Goal: Task Accomplishment & Management: Use online tool/utility

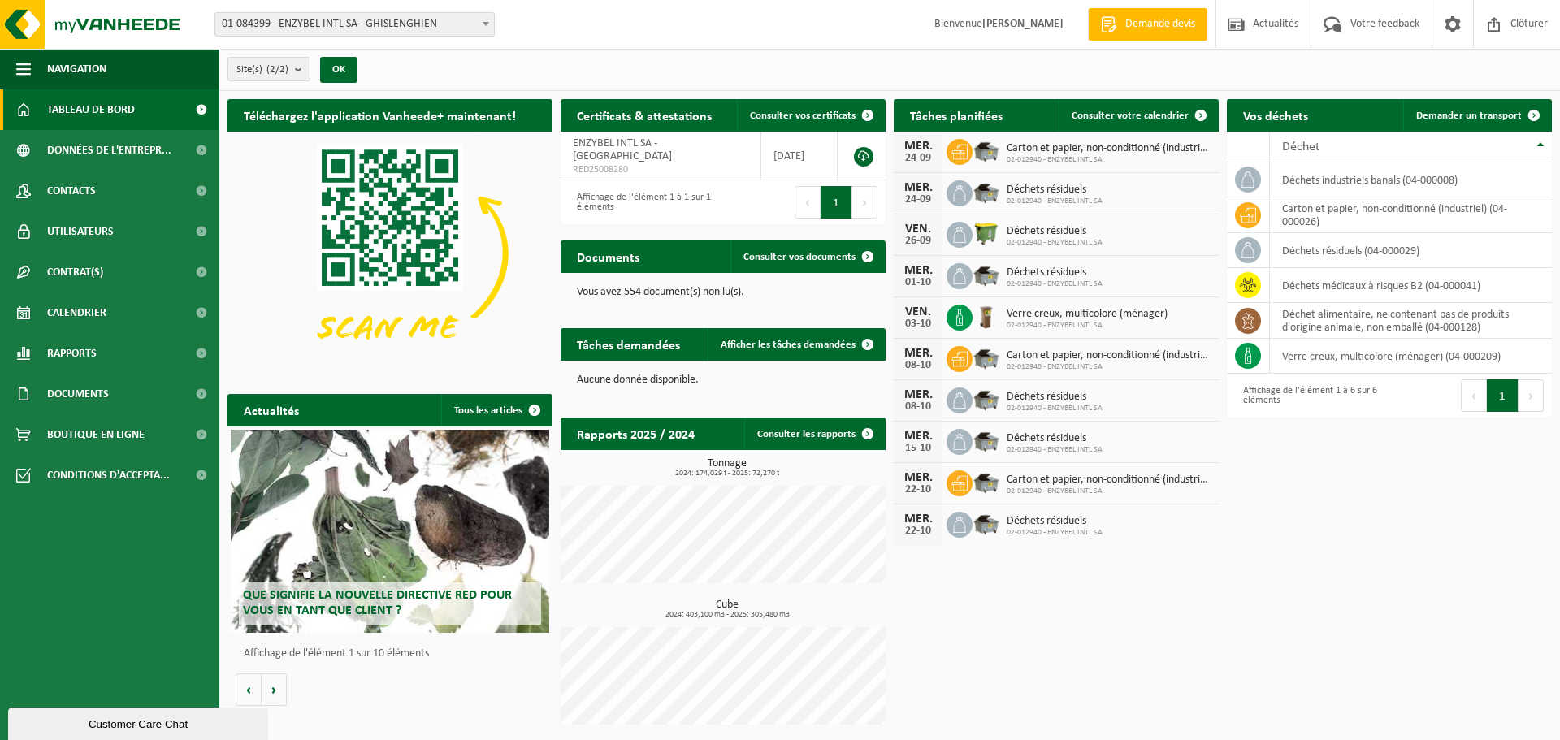
click at [484, 27] on span at bounding box center [486, 23] width 16 height 21
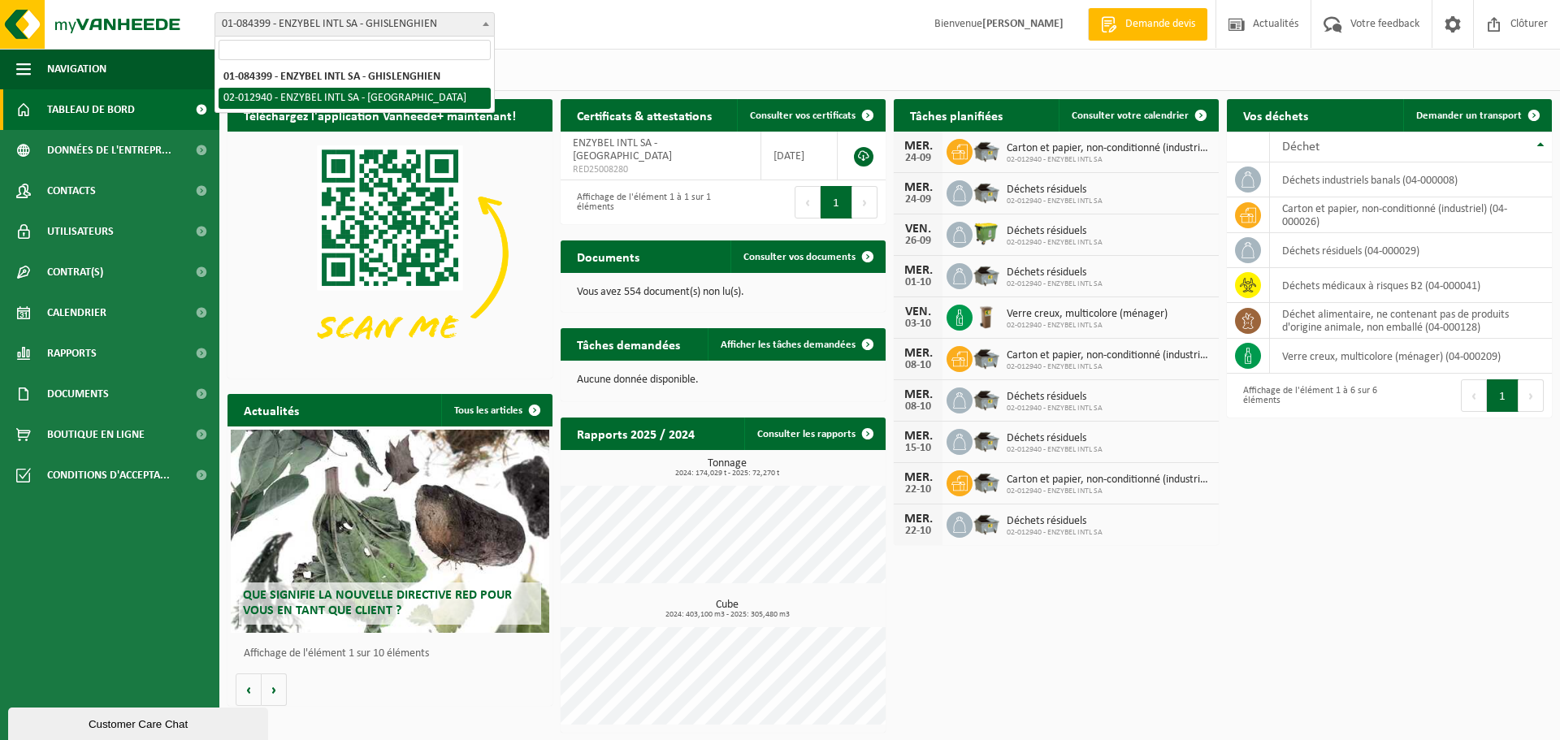
select select "38057"
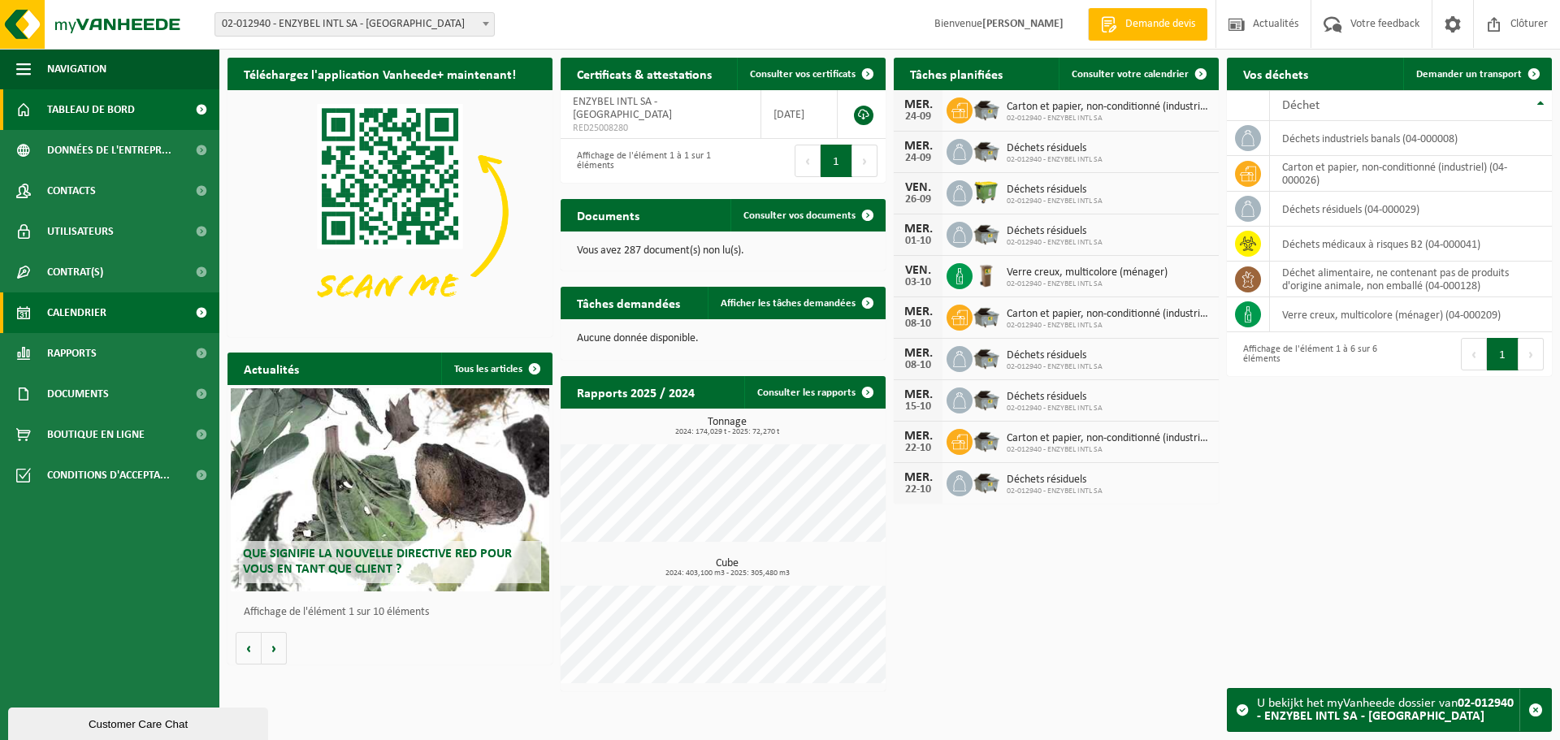
click at [69, 310] on span "Calendrier" at bounding box center [76, 312] width 59 height 41
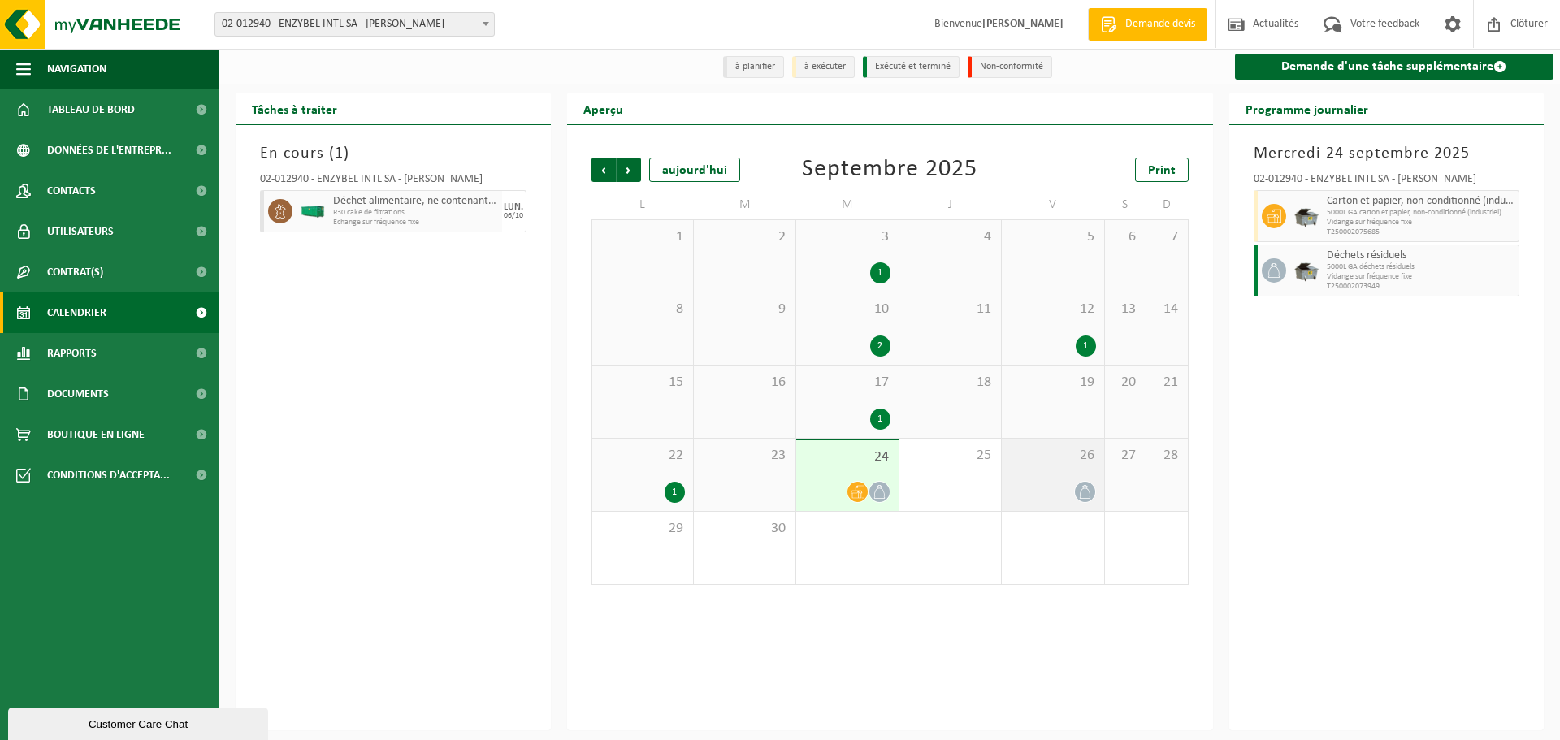
click at [1066, 492] on div at bounding box center [1052, 492] width 85 height 22
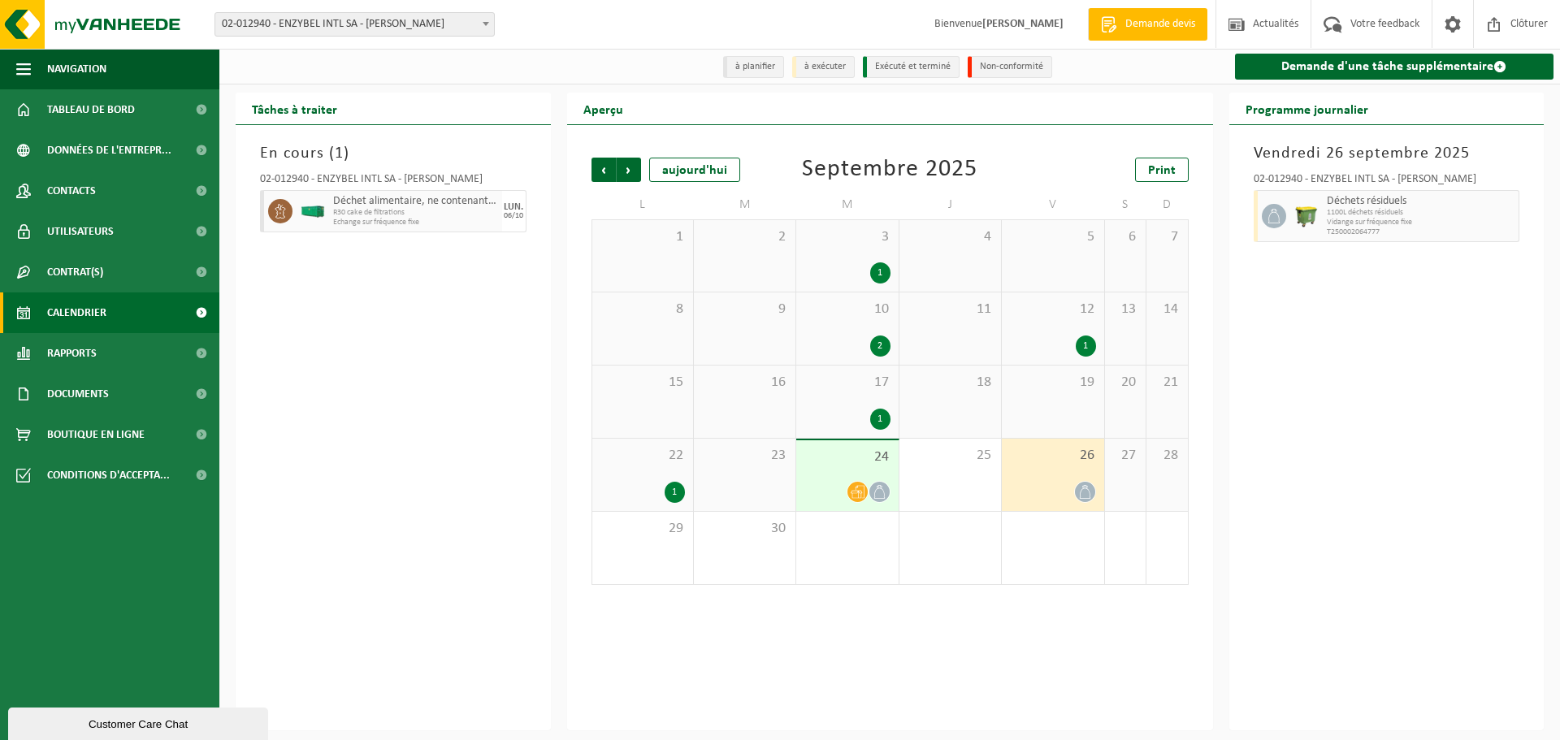
click at [866, 466] on span "24" at bounding box center [846, 457] width 85 height 18
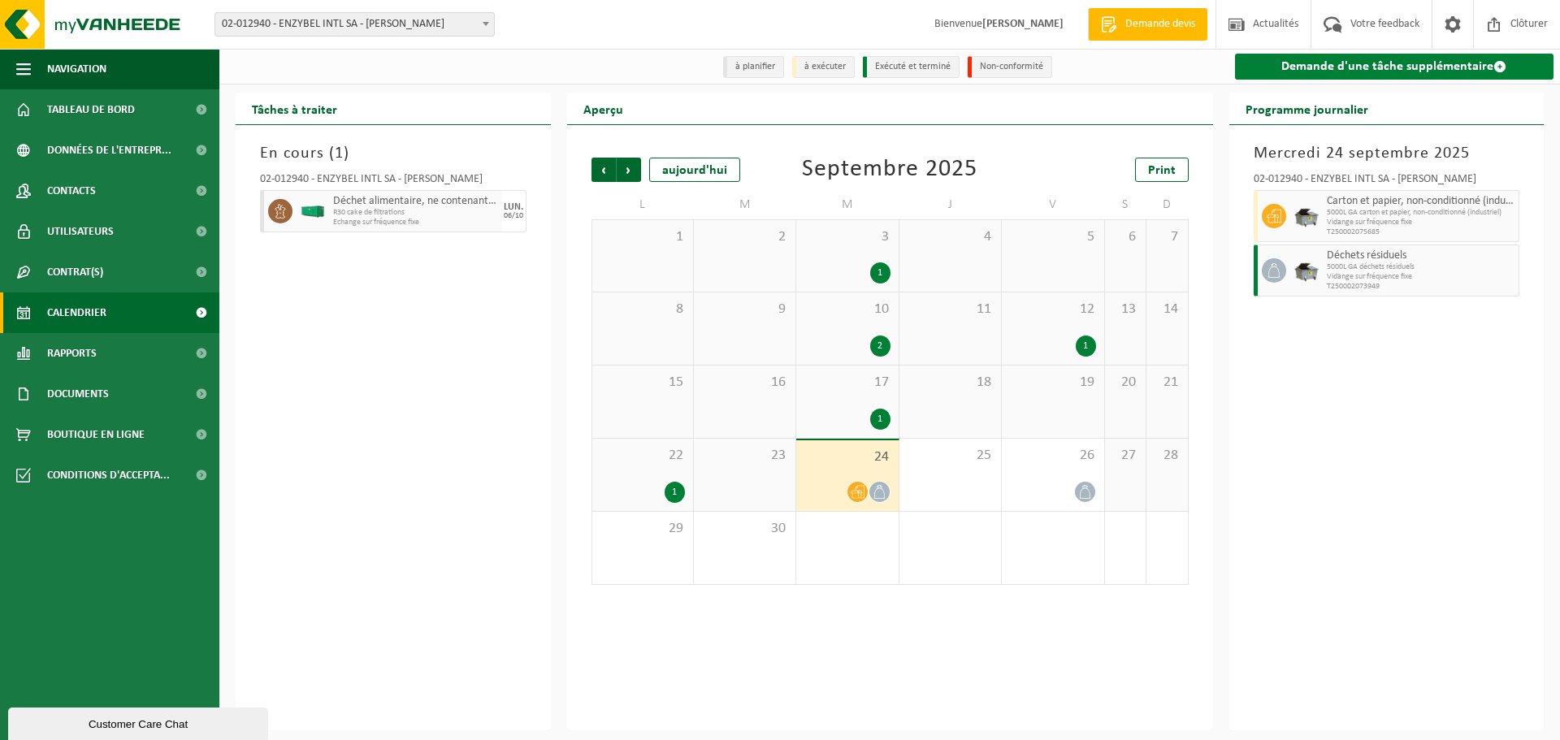
click at [1444, 70] on link "Demande d'une tâche supplémentaire" at bounding box center [1394, 67] width 319 height 26
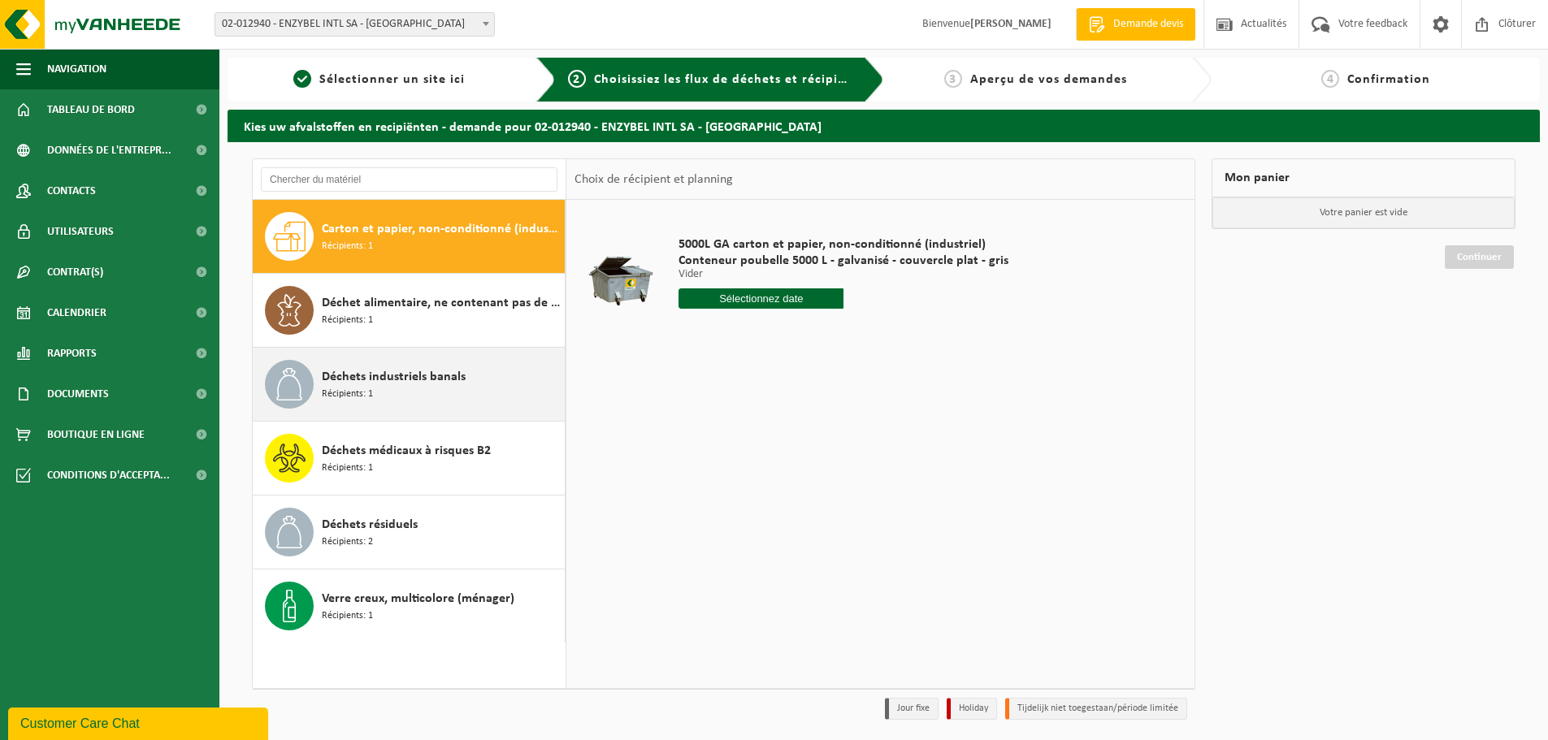
click at [466, 376] on div "Déchets industriels banals Récipients: 1" at bounding box center [441, 384] width 239 height 49
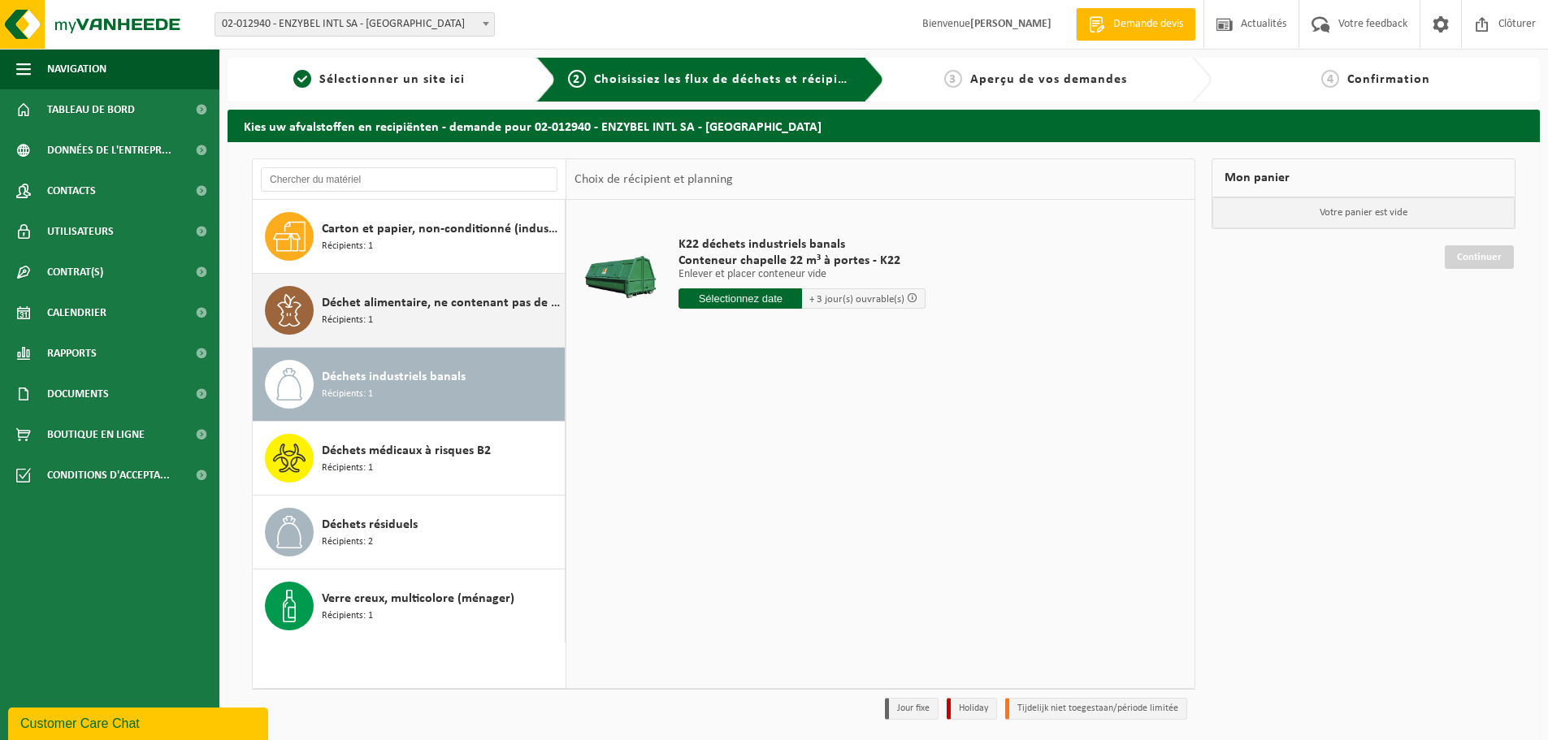
click at [444, 321] on div "Déchet alimentaire, ne contenant pas de produits d'origine animale, non emballé…" at bounding box center [441, 310] width 239 height 49
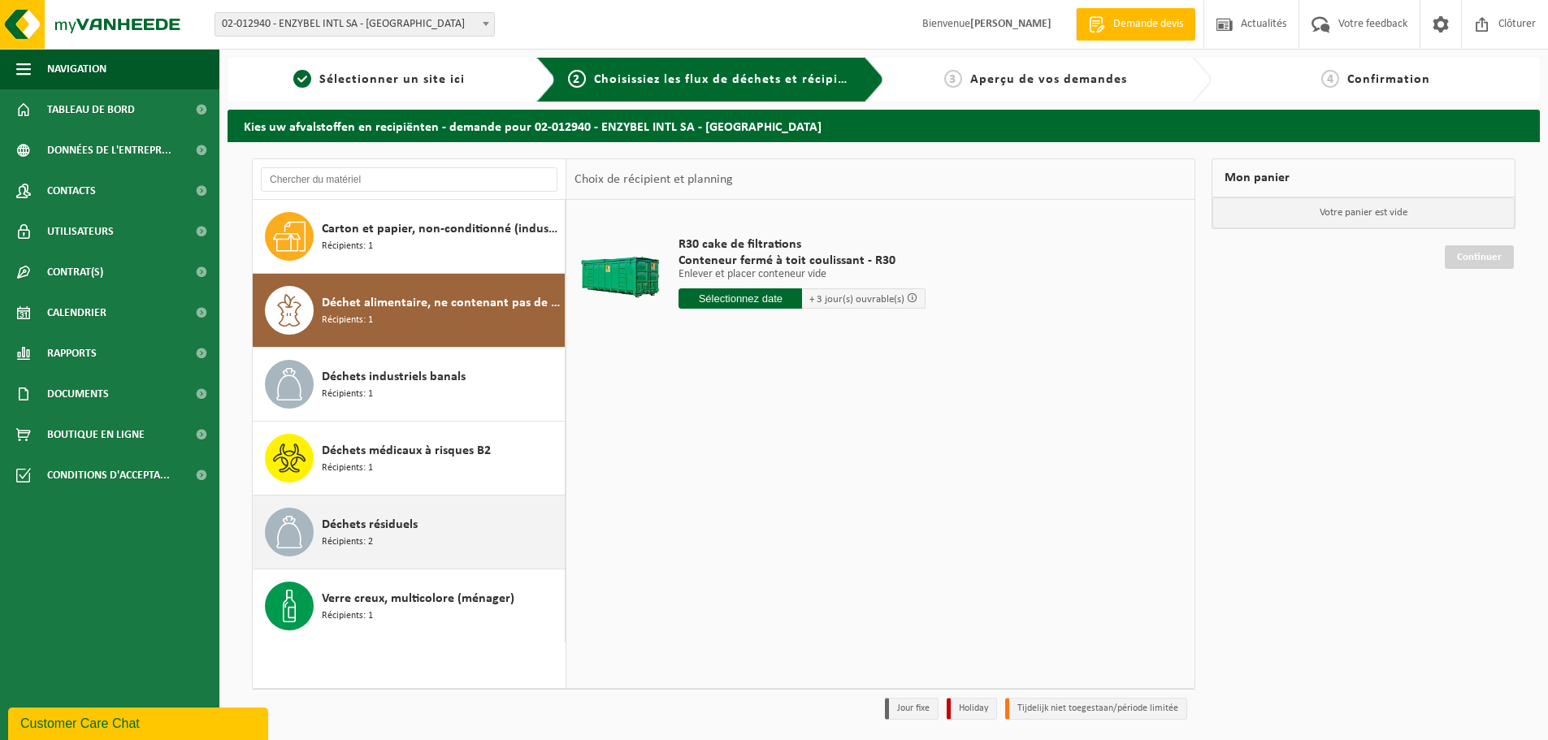
click at [414, 513] on div "Déchets résiduels Récipients: 2" at bounding box center [441, 532] width 239 height 49
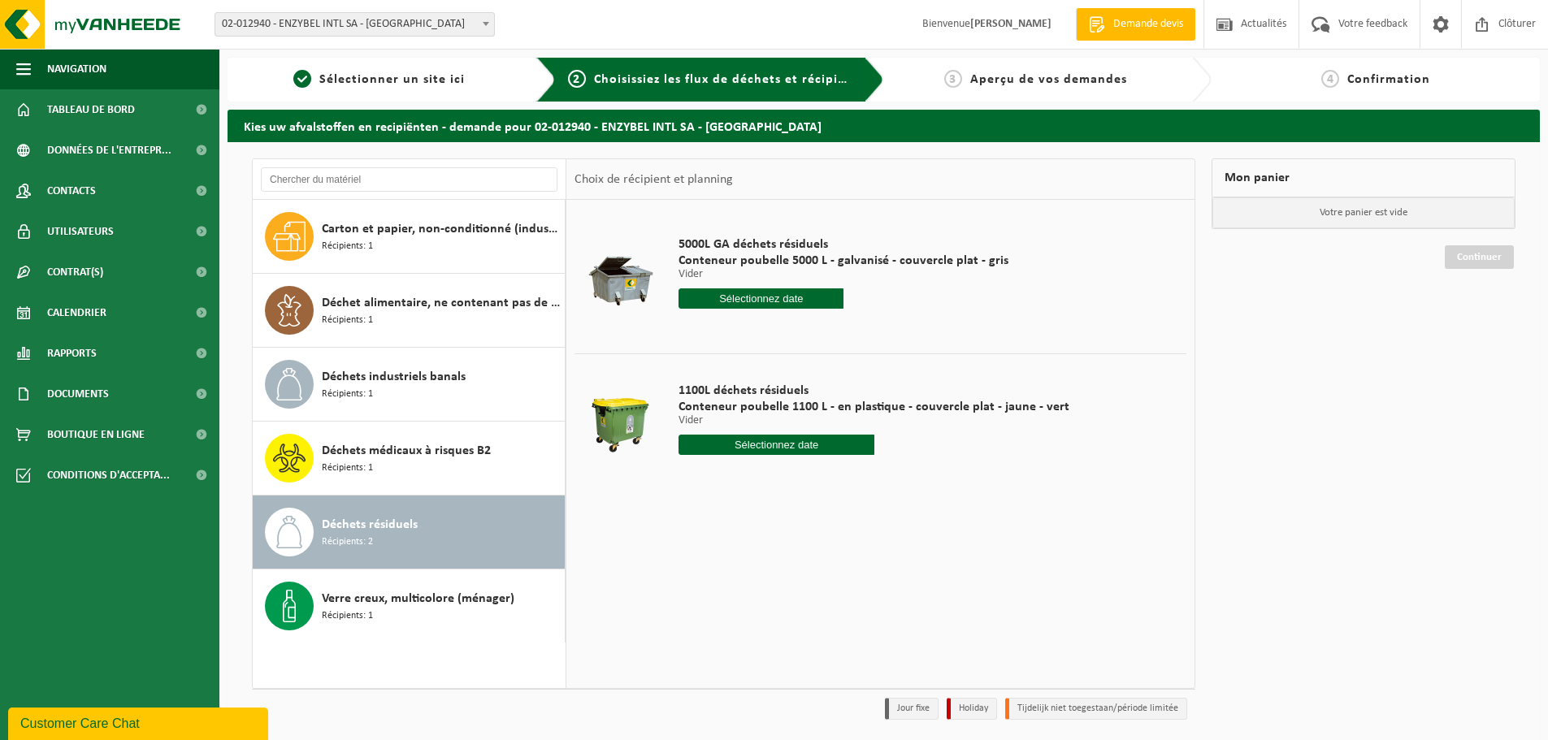
click at [729, 297] on input "text" at bounding box center [760, 298] width 165 height 20
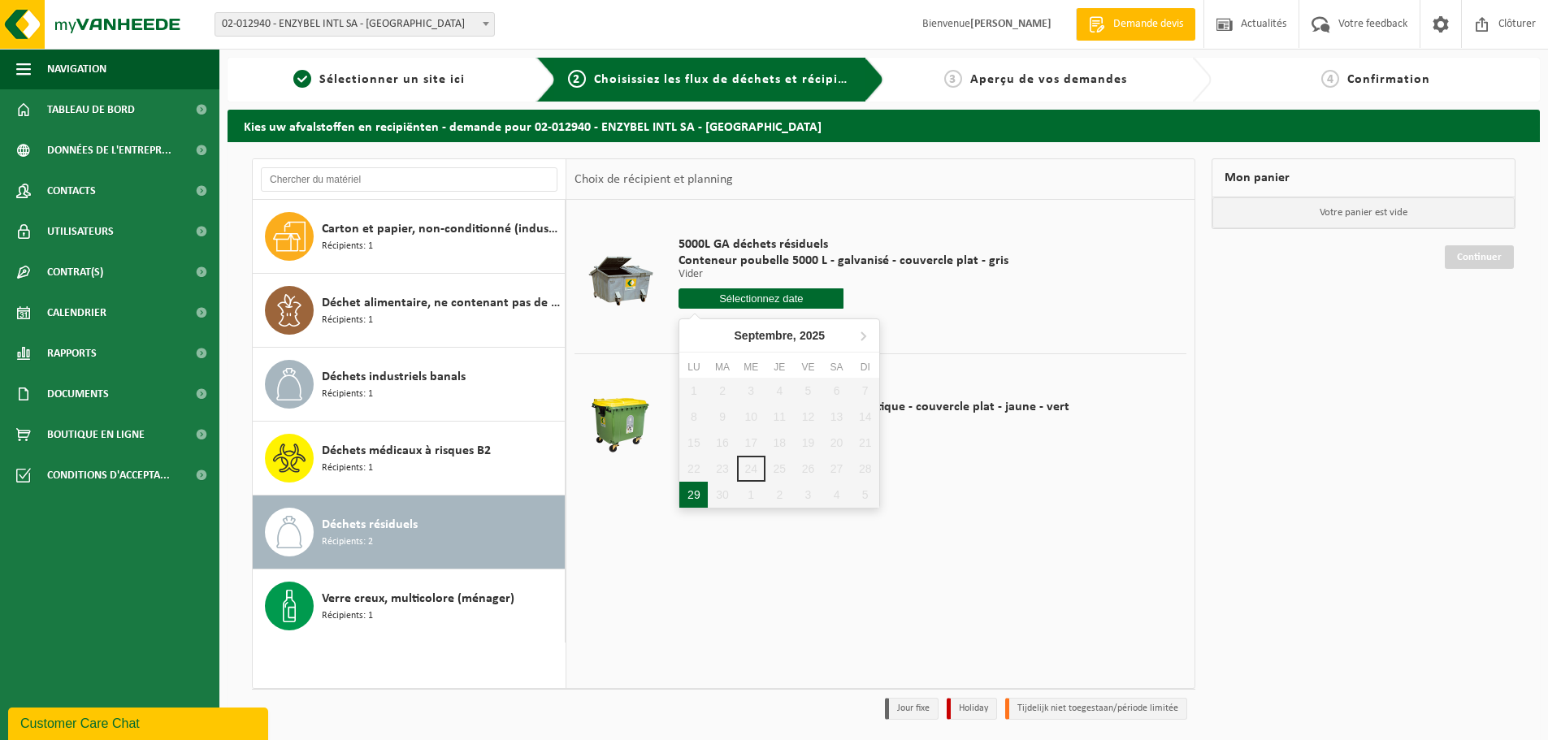
click at [692, 496] on div "29" at bounding box center [693, 495] width 28 height 26
type input "à partir de [DATE]"
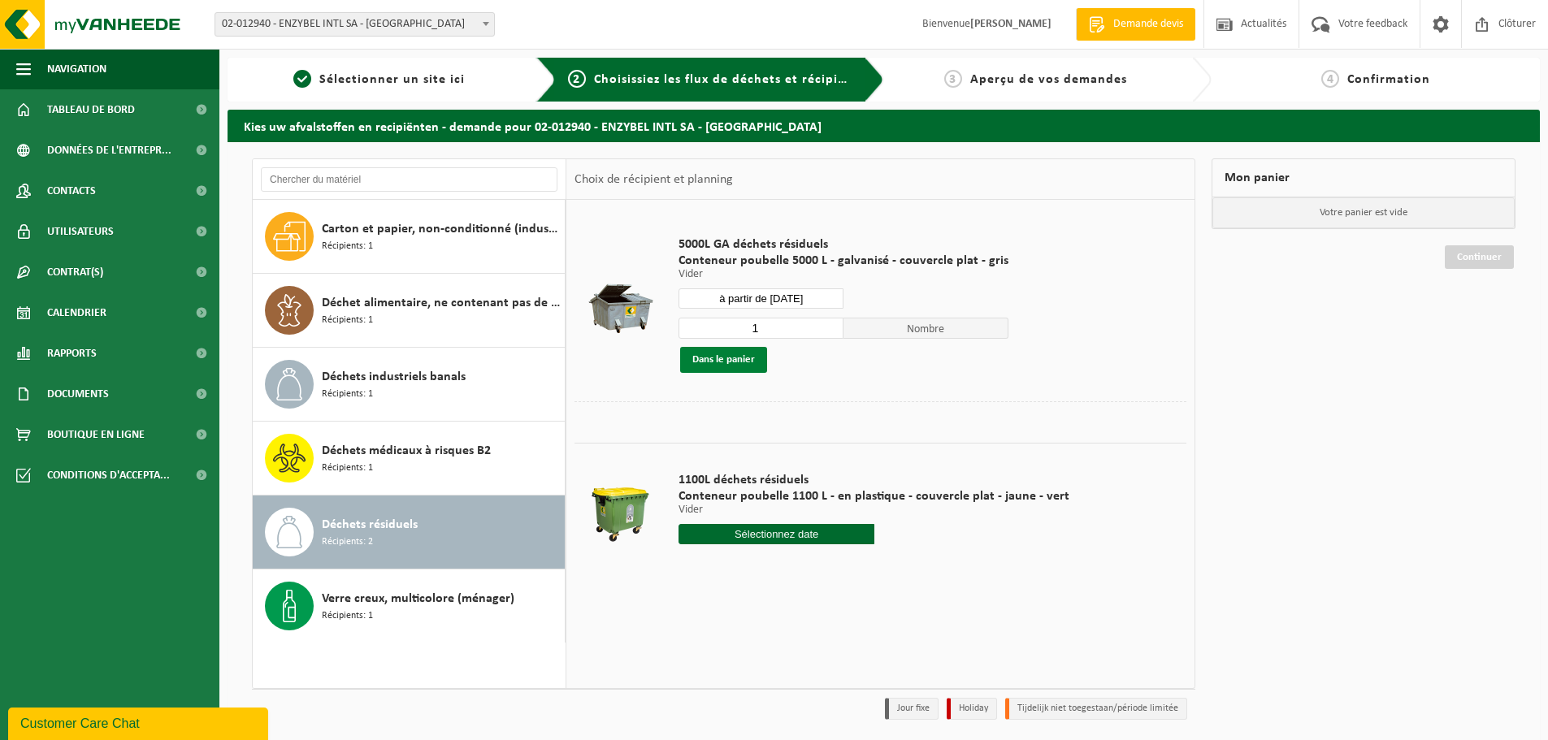
click at [746, 362] on button "Dans le panier" at bounding box center [723, 360] width 87 height 26
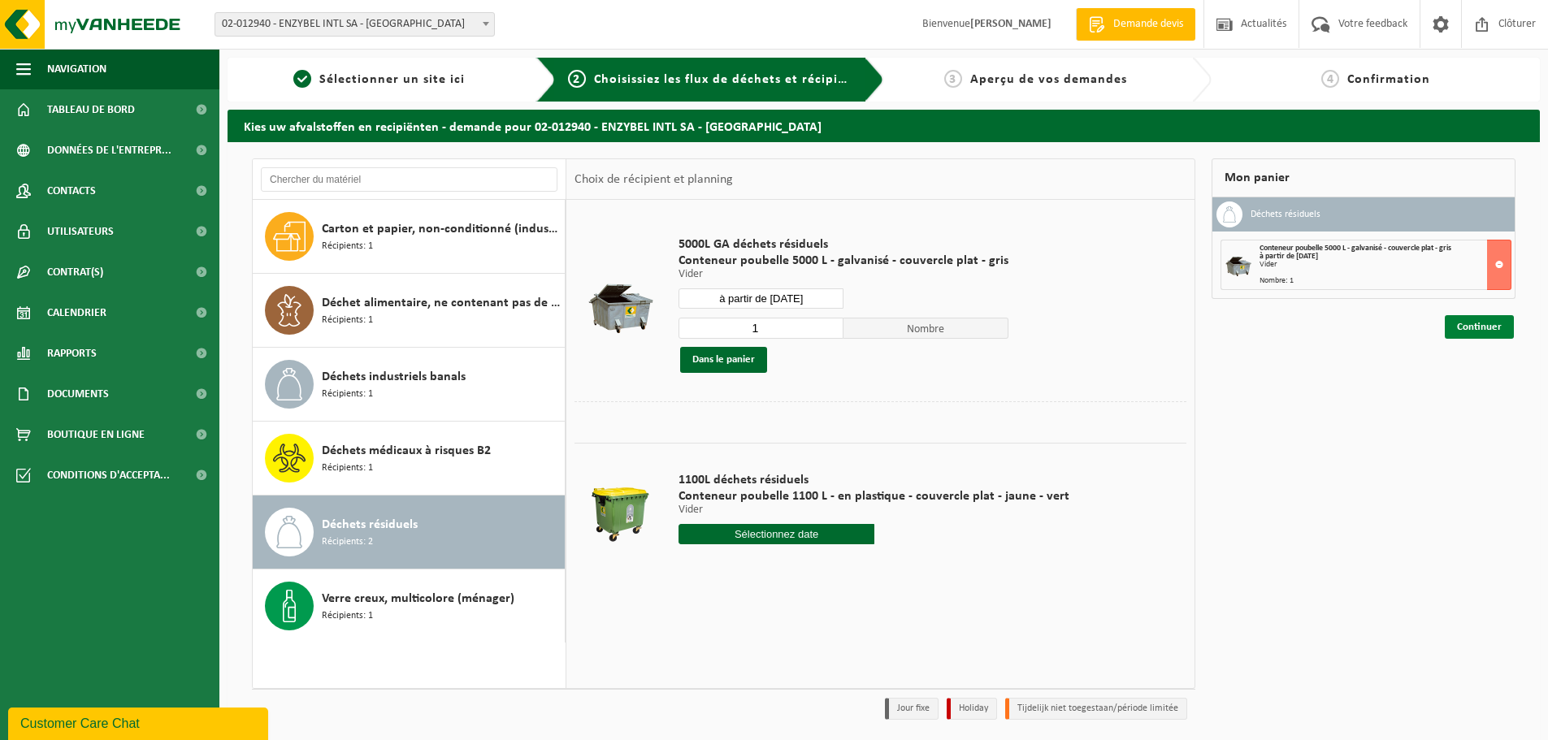
click at [1487, 328] on link "Continuer" at bounding box center [1479, 327] width 69 height 24
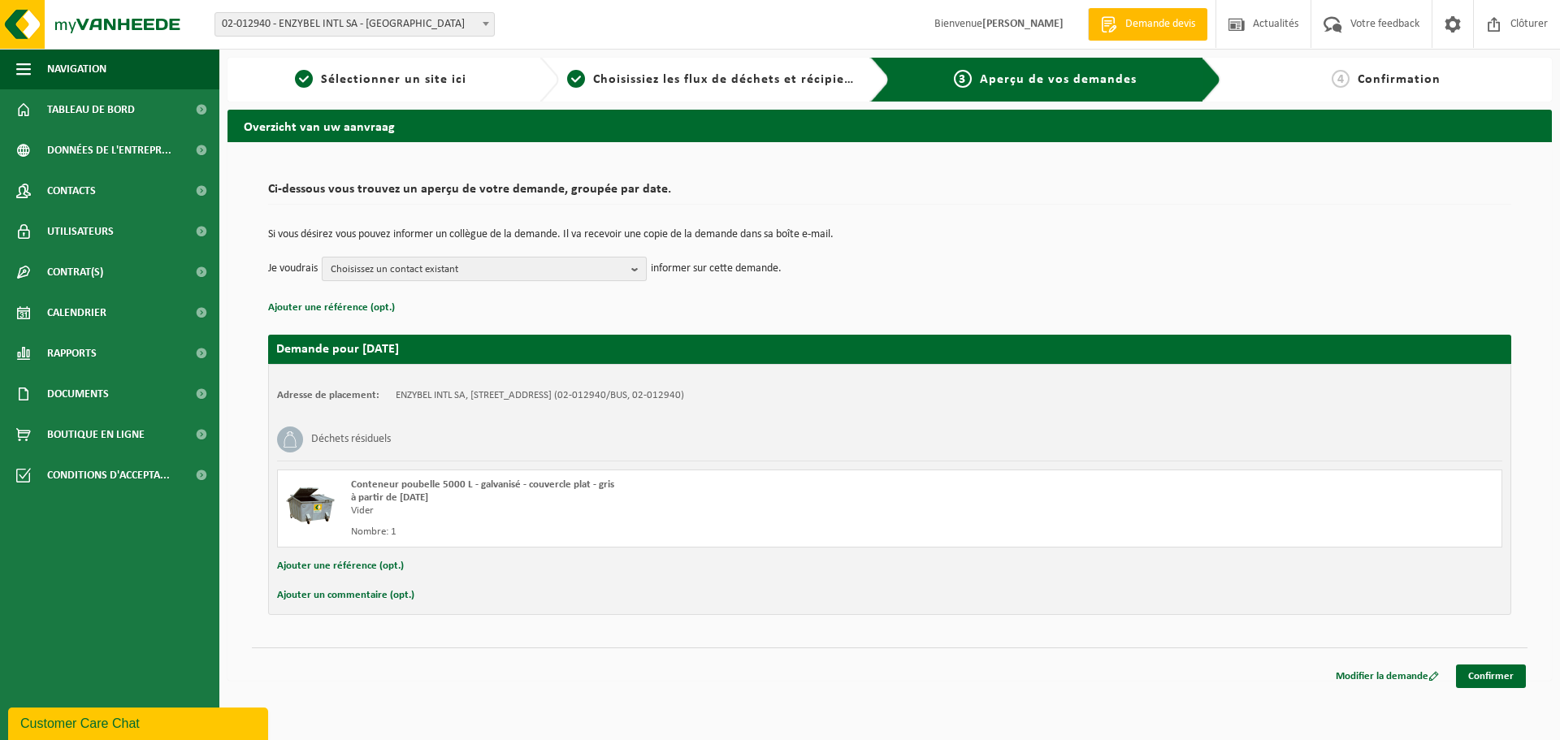
click at [624, 264] on span "Choisissez un contact existant" at bounding box center [478, 270] width 294 height 24
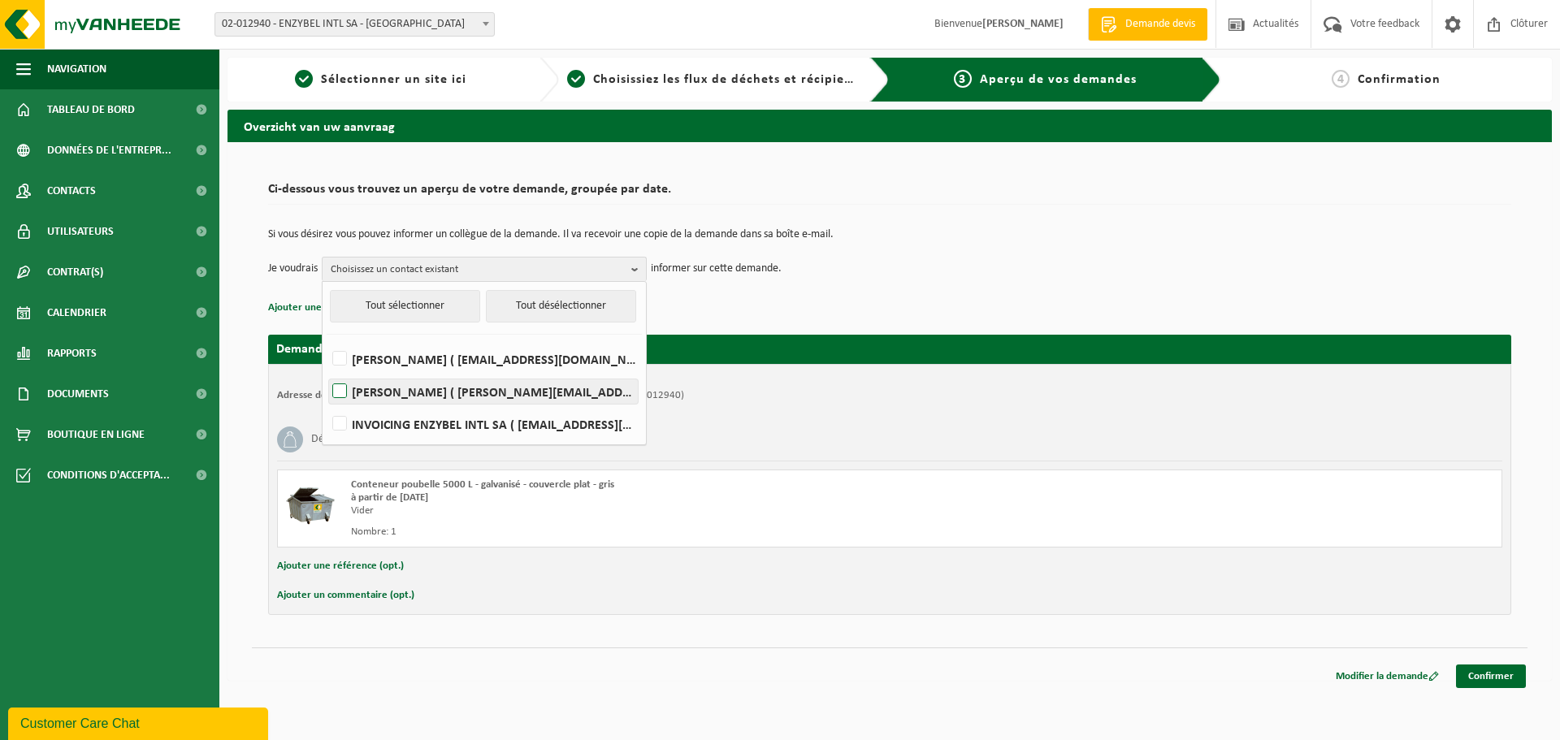
click at [344, 389] on label "[PERSON_NAME] ( [PERSON_NAME][EMAIL_ADDRESS][DOMAIN_NAME] )" at bounding box center [483, 391] width 309 height 24
click at [327, 371] on input "[PERSON_NAME] ( [PERSON_NAME][EMAIL_ADDRESS][DOMAIN_NAME] )" at bounding box center [326, 370] width 1 height 1
checkbox input "true"
click at [335, 357] on label "[PERSON_NAME] ( [EMAIL_ADDRESS][DOMAIN_NAME] )" at bounding box center [483, 359] width 309 height 24
click at [327, 339] on input "[PERSON_NAME] ( [EMAIL_ADDRESS][DOMAIN_NAME] )" at bounding box center [326, 338] width 1 height 1
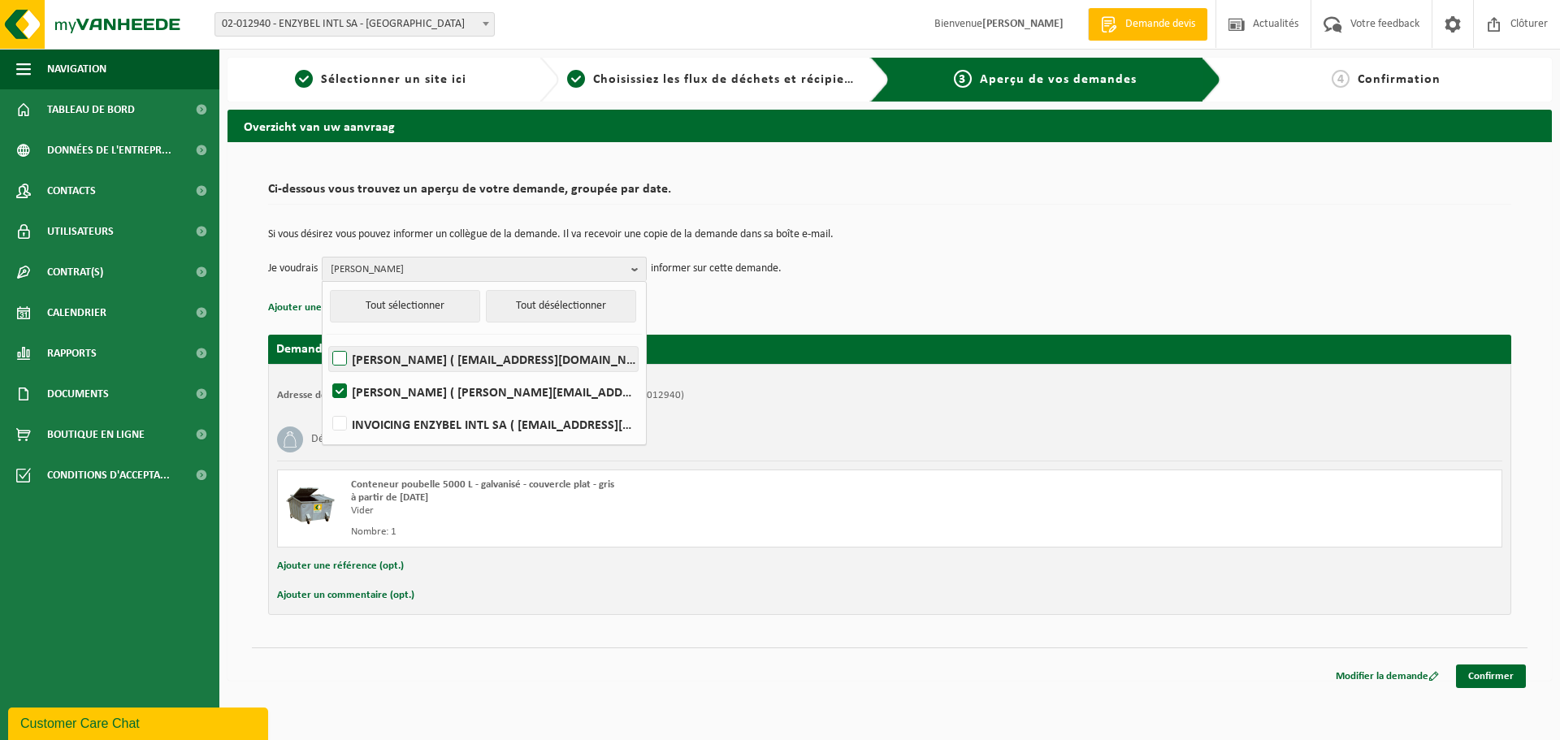
checkbox input "true"
click at [788, 285] on div "Si vous désirez vous pouvez informer un collègue de la demande. Il va recevoir …" at bounding box center [889, 255] width 1243 height 84
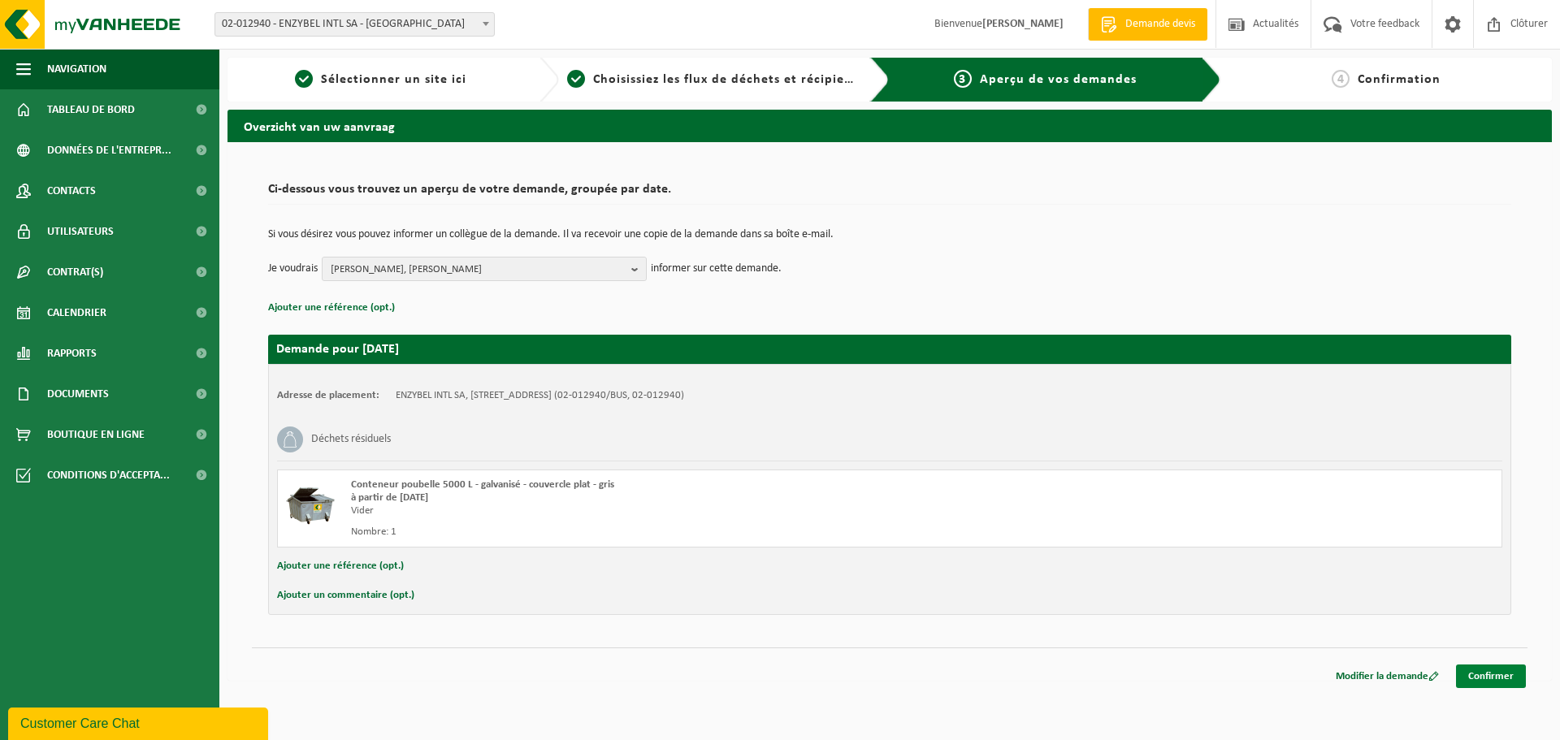
click at [1493, 675] on link "Confirmer" at bounding box center [1491, 677] width 70 height 24
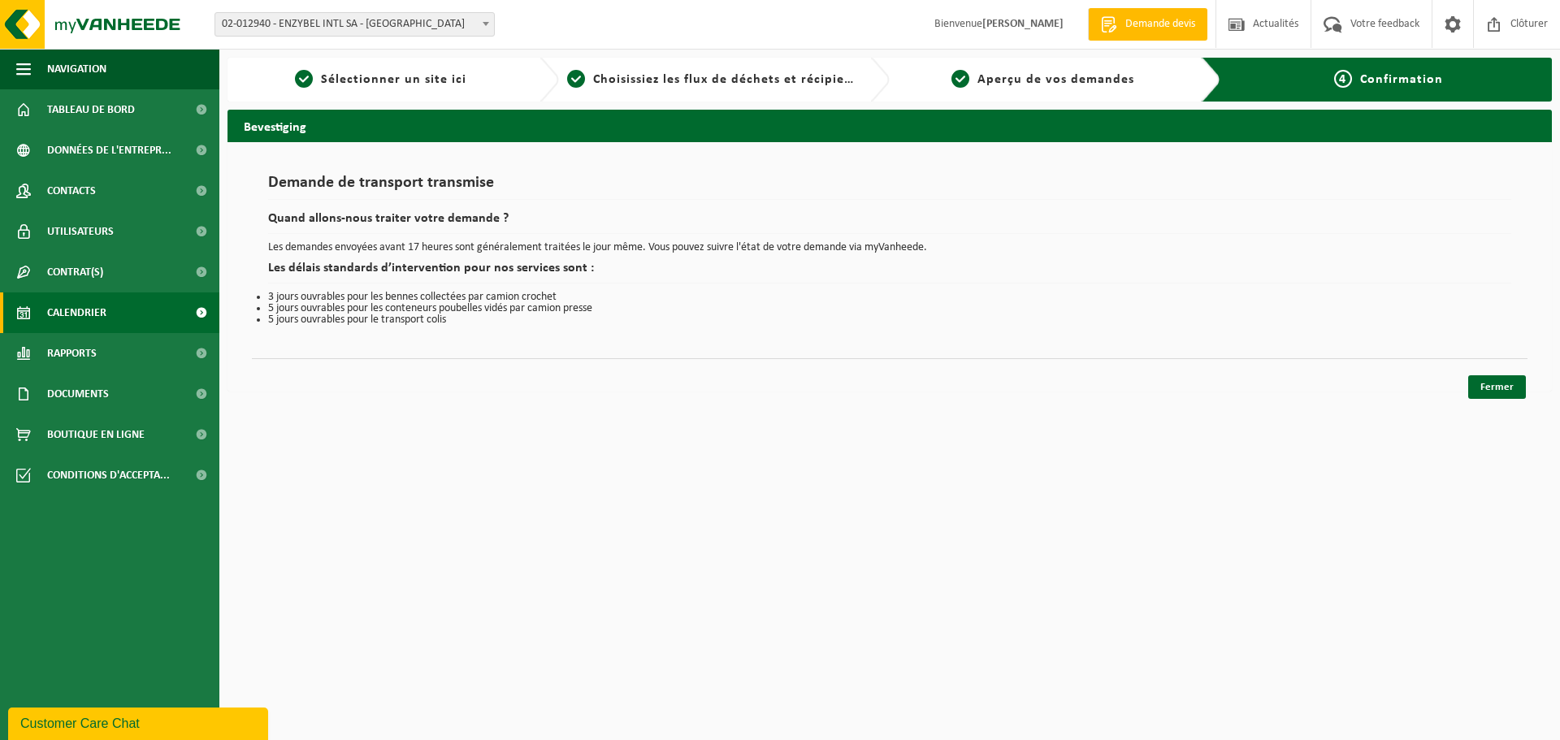
click at [84, 318] on span "Calendrier" at bounding box center [76, 312] width 59 height 41
